Goal: Book appointment/travel/reservation

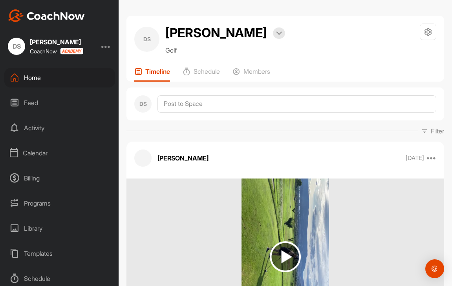
click at [43, 151] on div "Calendar" at bounding box center [59, 153] width 111 height 20
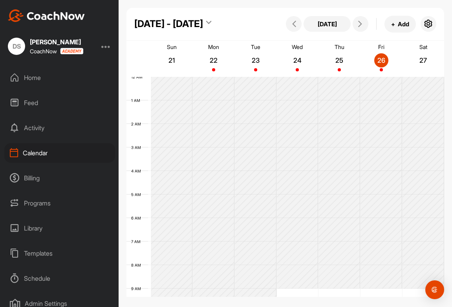
scroll to position [136, 0]
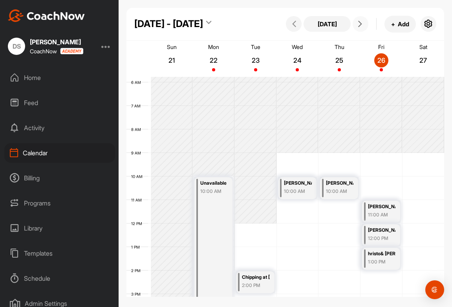
click at [359, 24] on icon at bounding box center [360, 24] width 6 height 6
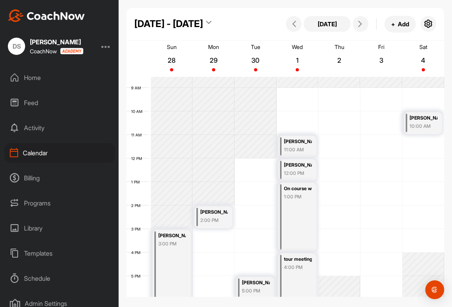
scroll to position [255, 0]
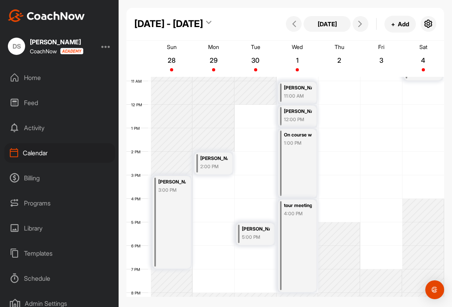
click at [377, 226] on div "12 AM 1 AM 2 AM 3 AM 4 AM 5 AM 6 AM 7 AM 8 AM 9 AM 10 AM 11 AM 12 PM 1 PM 2 PM …" at bounding box center [285, 104] width 318 height 565
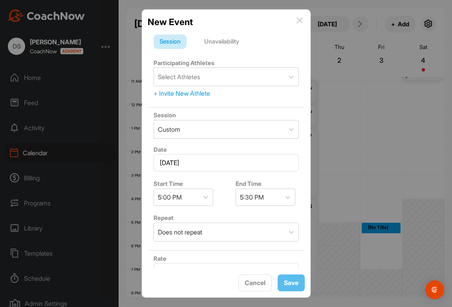
click at [227, 42] on div "Unavailability" at bounding box center [221, 42] width 47 height 15
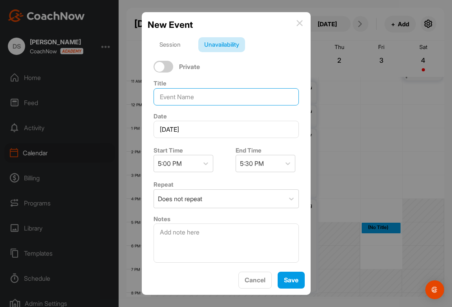
click at [203, 97] on input at bounding box center [225, 96] width 145 height 17
type input "[PERSON_NAME] & [PERSON_NAME]"
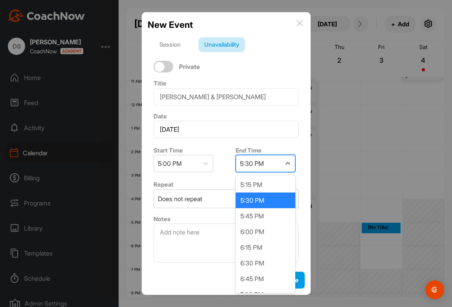
click at [278, 162] on div "5:30 PM" at bounding box center [258, 163] width 45 height 16
click at [267, 231] on div "6:00 PM" at bounding box center [266, 232] width 60 height 16
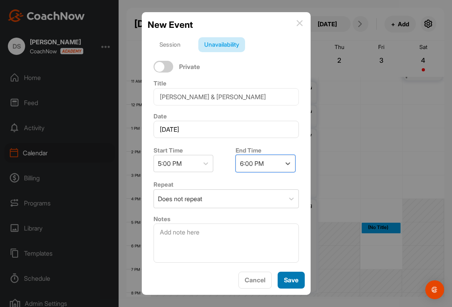
click at [290, 280] on span "Save" at bounding box center [291, 280] width 15 height 8
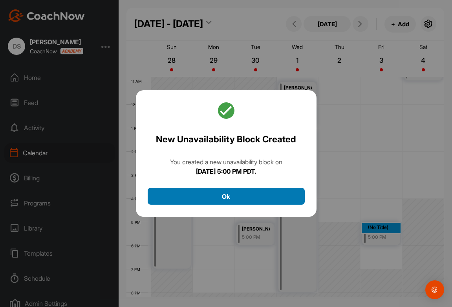
click at [240, 196] on button "Ok" at bounding box center [226, 196] width 157 height 17
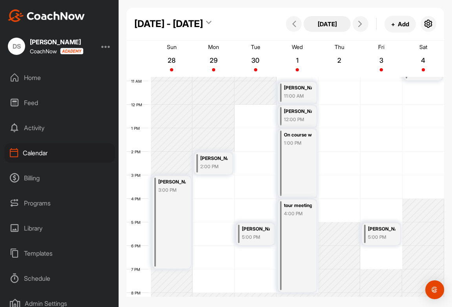
click at [319, 26] on button "[DATE]" at bounding box center [326, 24] width 47 height 16
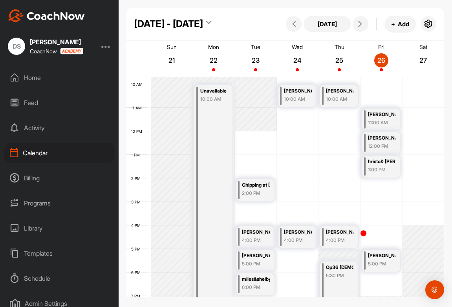
scroll to position [230, 0]
